Goal: Information Seeking & Learning: Compare options

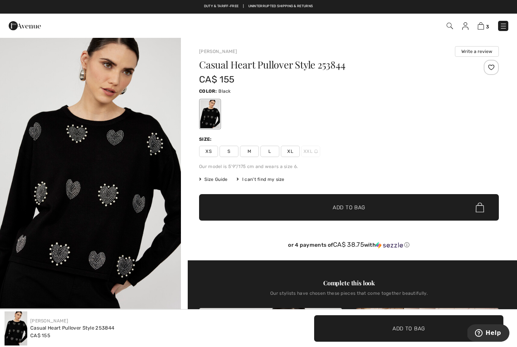
click at [28, 22] on img at bounding box center [25, 25] width 32 height 15
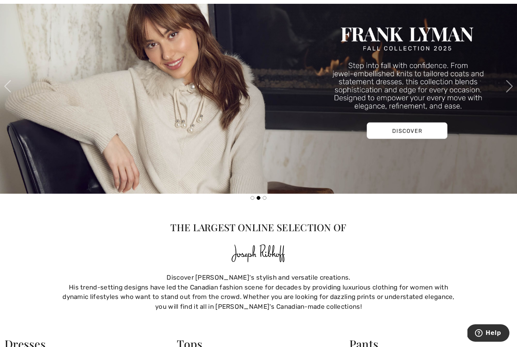
scroll to position [876, 0]
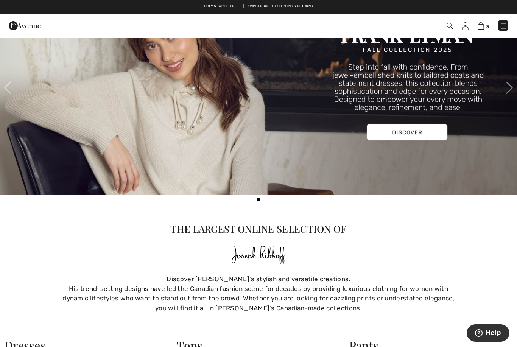
click at [413, 133] on img at bounding box center [258, 87] width 517 height 215
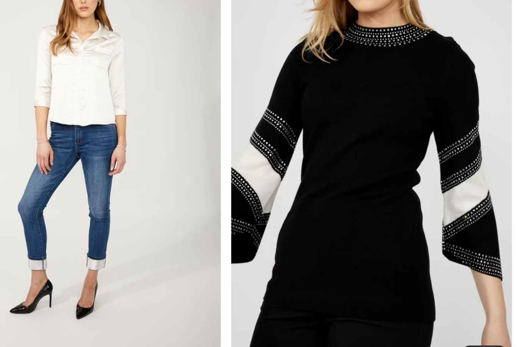
scroll to position [1512, 0]
click at [318, 163] on img at bounding box center [388, 143] width 250 height 375
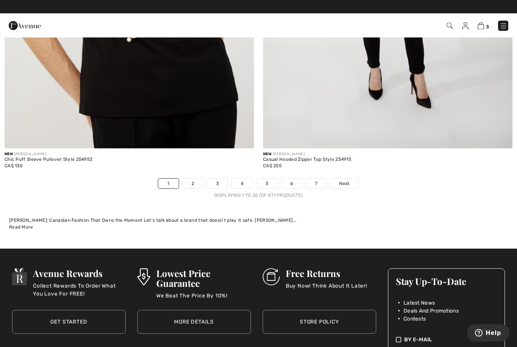
scroll to position [7563, 0]
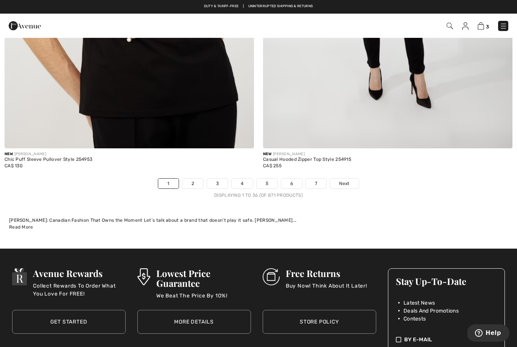
click at [199, 179] on link "2" at bounding box center [193, 184] width 21 height 10
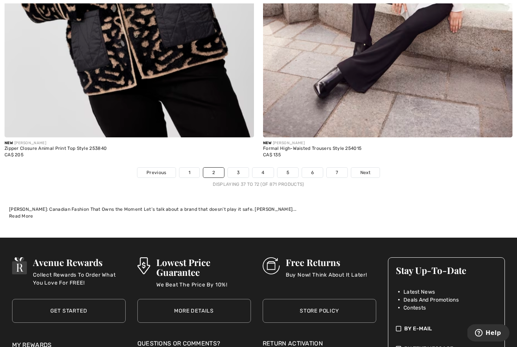
scroll to position [7574, 0]
click at [239, 168] on link "3" at bounding box center [238, 173] width 21 height 10
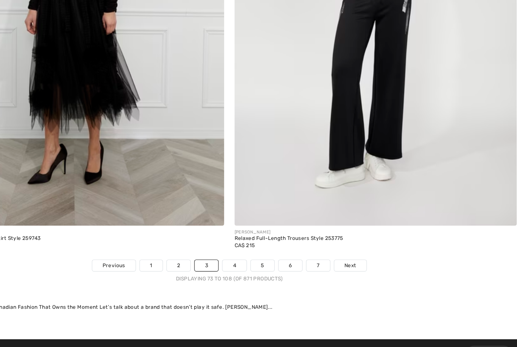
scroll to position [7493, 0]
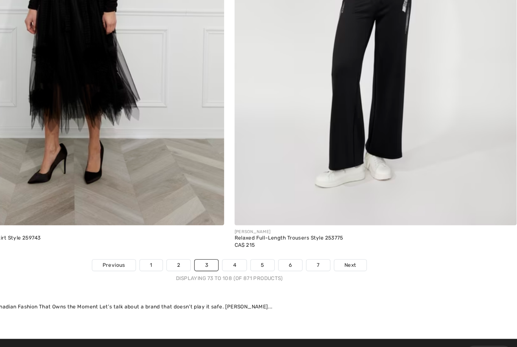
click at [253, 248] on link "4" at bounding box center [263, 253] width 21 height 10
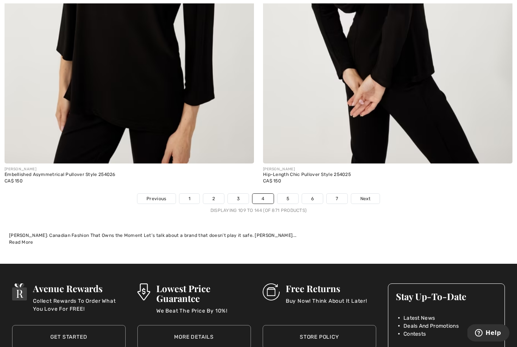
scroll to position [7547, 0]
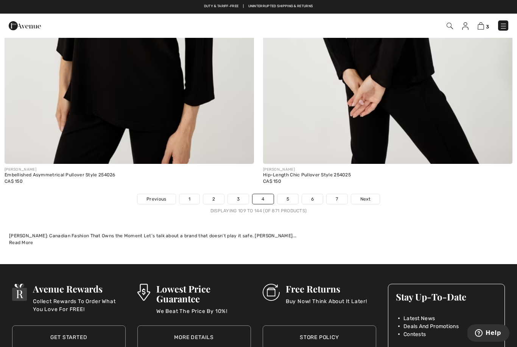
click at [292, 194] on link "5" at bounding box center [288, 199] width 21 height 10
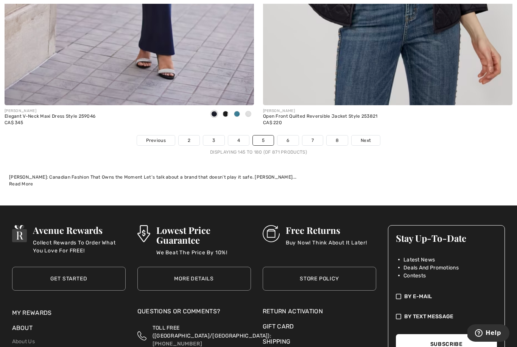
scroll to position [7612, 0]
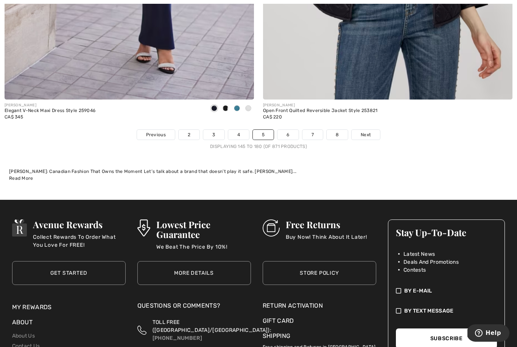
click at [290, 133] on link "6" at bounding box center [288, 135] width 21 height 10
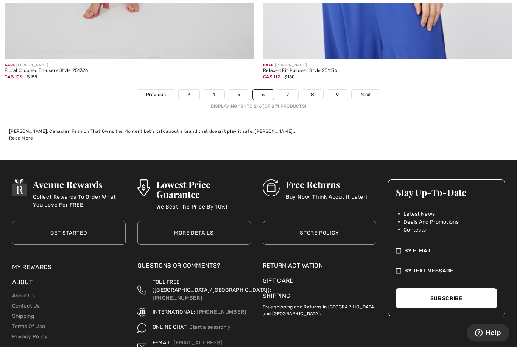
scroll to position [7652, 0]
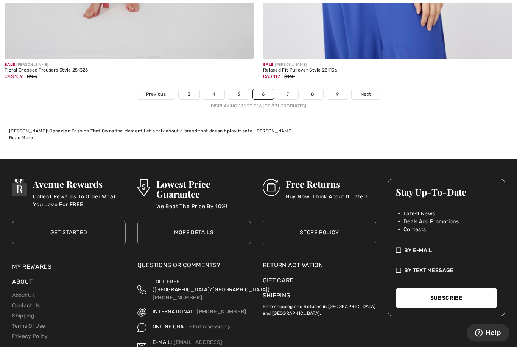
click at [290, 90] on link "7" at bounding box center [288, 95] width 20 height 10
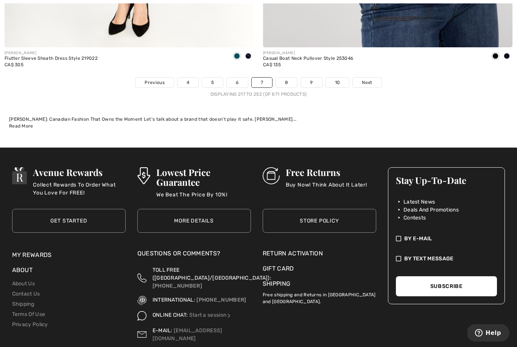
scroll to position [7682, 0]
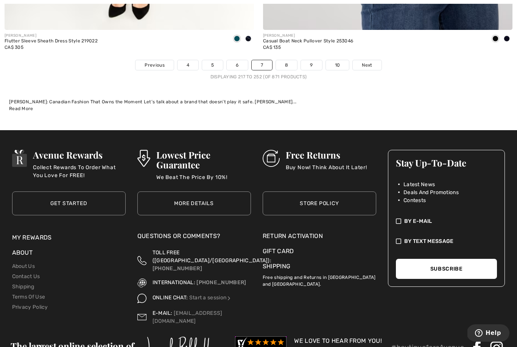
click at [293, 60] on link "8" at bounding box center [286, 65] width 21 height 10
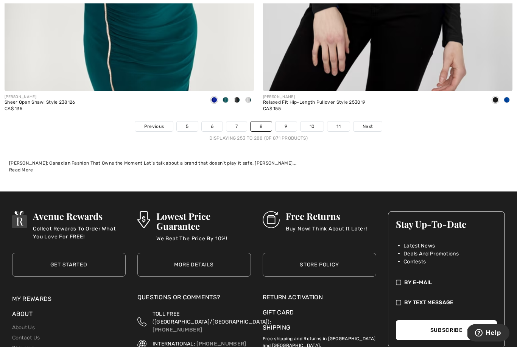
scroll to position [7626, 0]
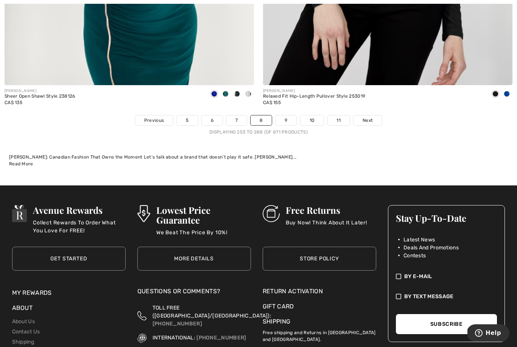
click at [280, 118] on link "9" at bounding box center [286, 120] width 21 height 10
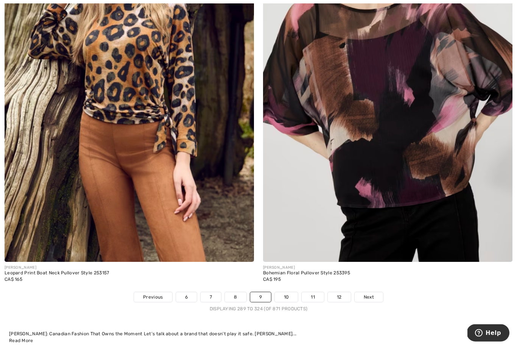
scroll to position [7449, 0]
click at [282, 295] on link "10" at bounding box center [286, 297] width 23 height 10
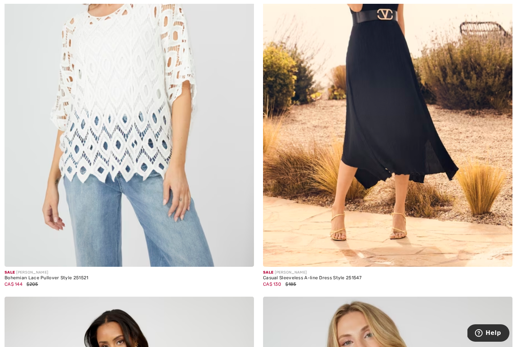
scroll to position [3324, 0]
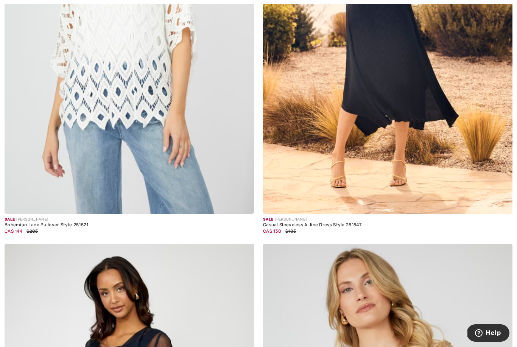
click at [130, 97] on img at bounding box center [130, 27] width 250 height 375
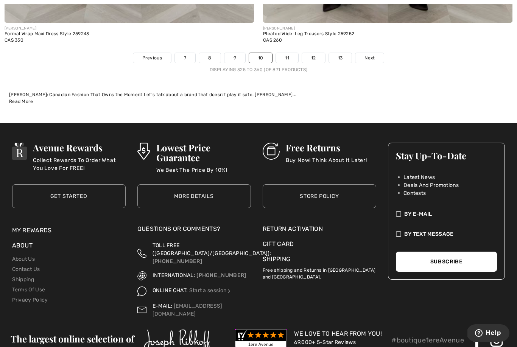
scroll to position [7696, 0]
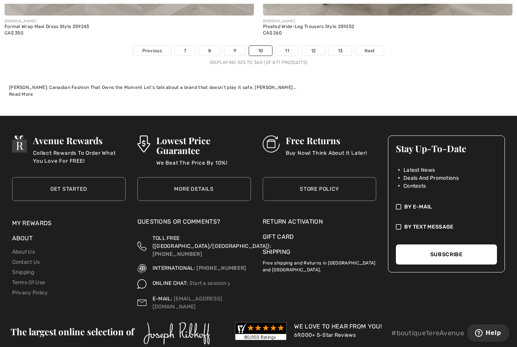
click at [283, 48] on link "11" at bounding box center [287, 51] width 22 height 10
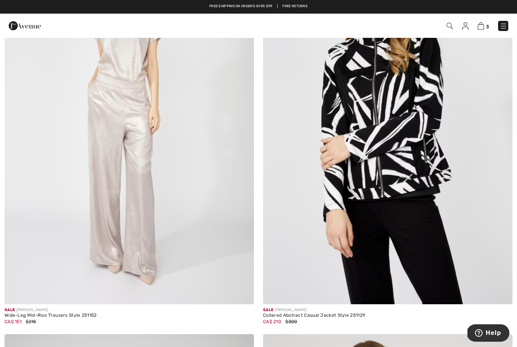
scroll to position [6577, 0]
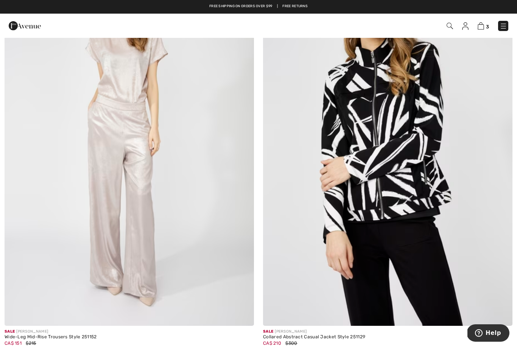
click at [378, 179] on img at bounding box center [388, 139] width 250 height 375
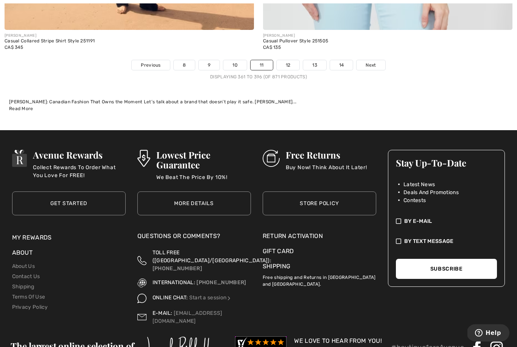
scroll to position [7703, 0]
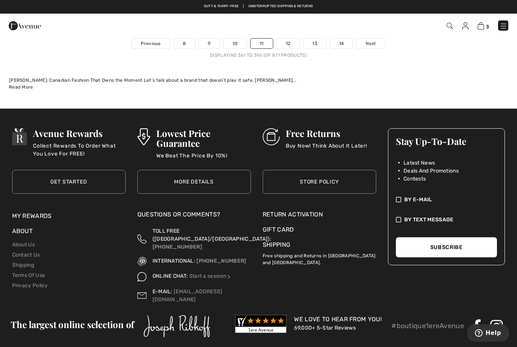
click at [285, 43] on link "12" at bounding box center [288, 44] width 23 height 10
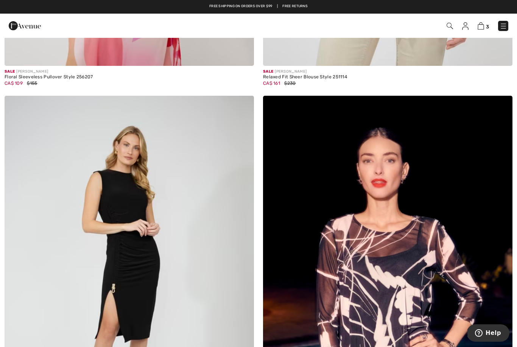
scroll to position [3464, 0]
